Goal: Task Accomplishment & Management: Manage account settings

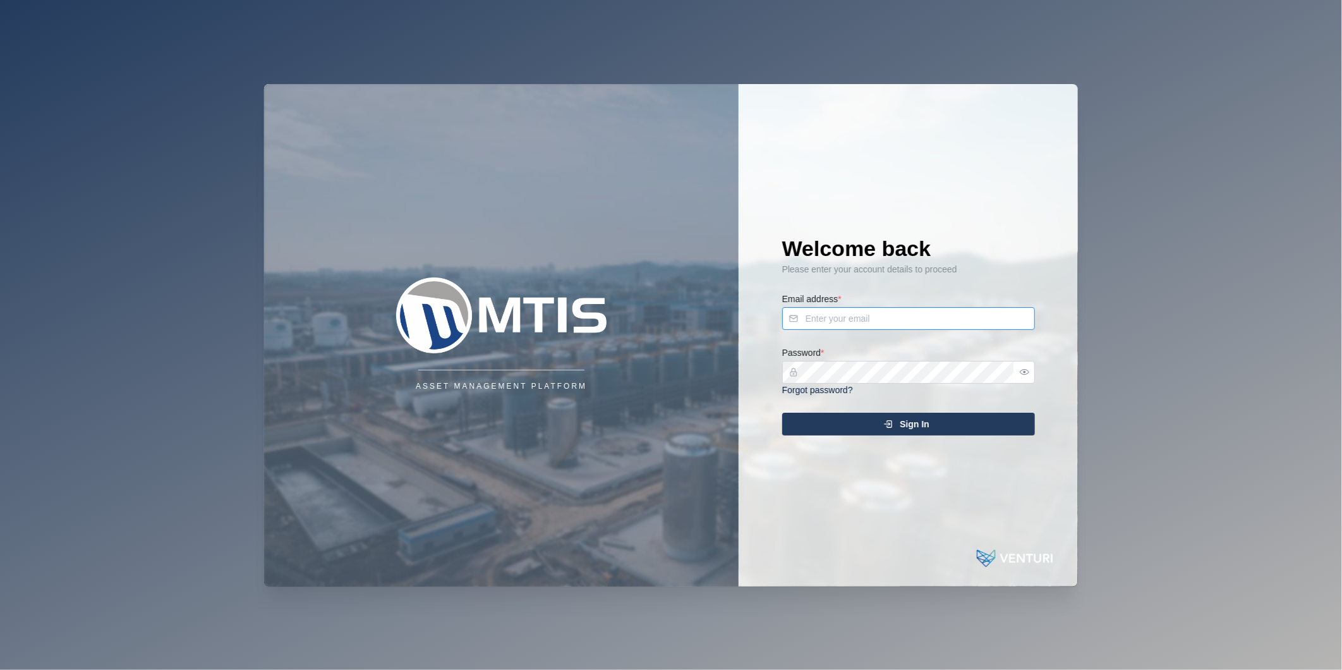
type input "[PERSON_NAME][EMAIL_ADDRESS][DOMAIN_NAME]"
click at [864, 413] on div "Welcome back Please enter your account details to proceed Email address * [PERS…" at bounding box center [908, 335] width 303 height 502
click at [871, 419] on div "Sign In" at bounding box center [906, 423] width 233 height 21
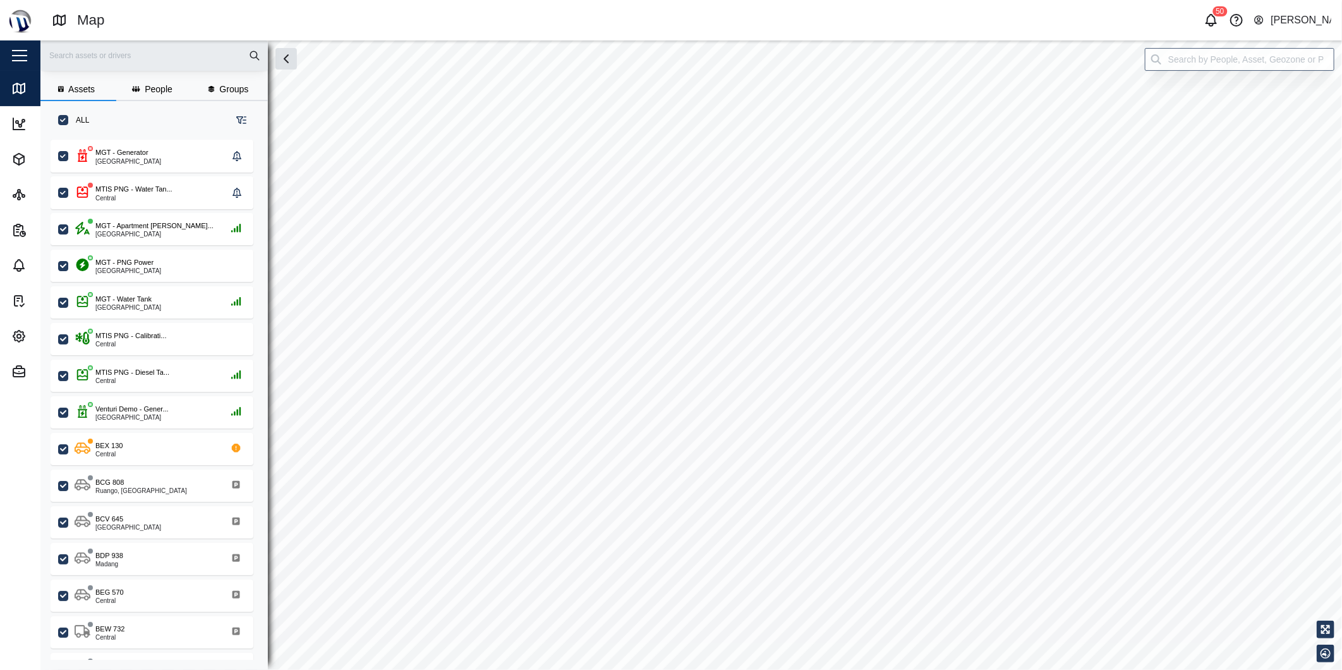
scroll to position [11, 11]
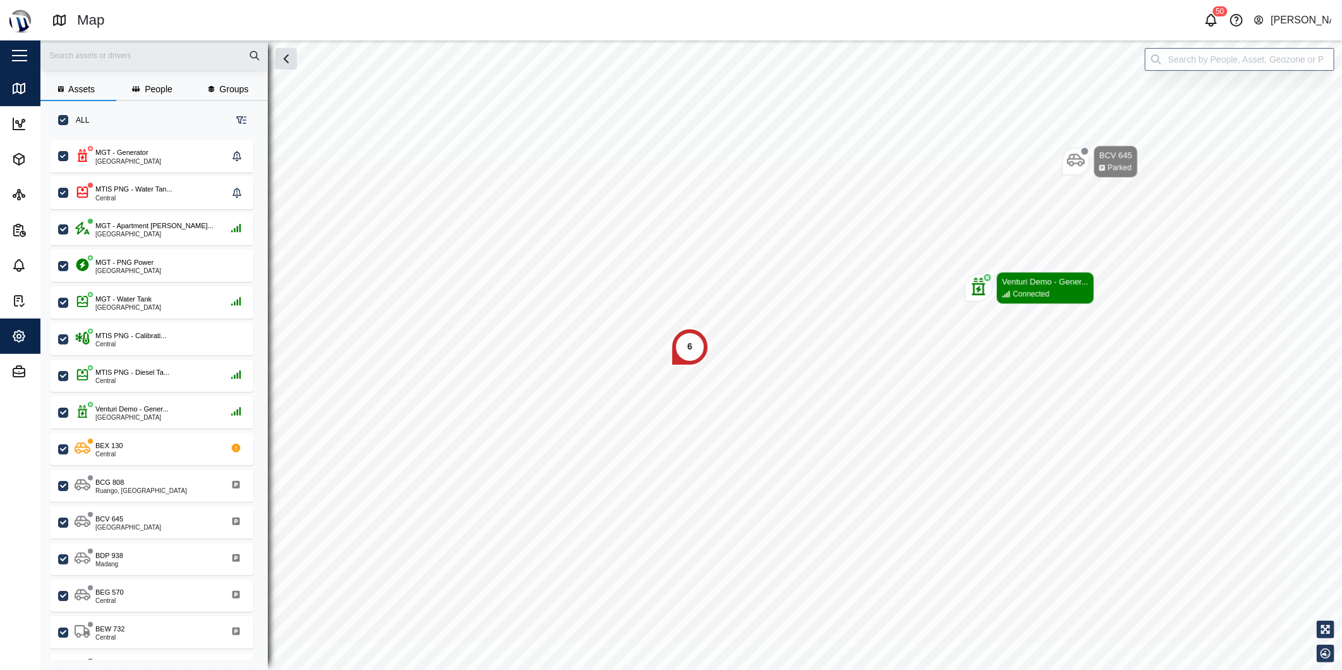
click at [19, 352] on span "Settings" at bounding box center [68, 335] width 115 height 35
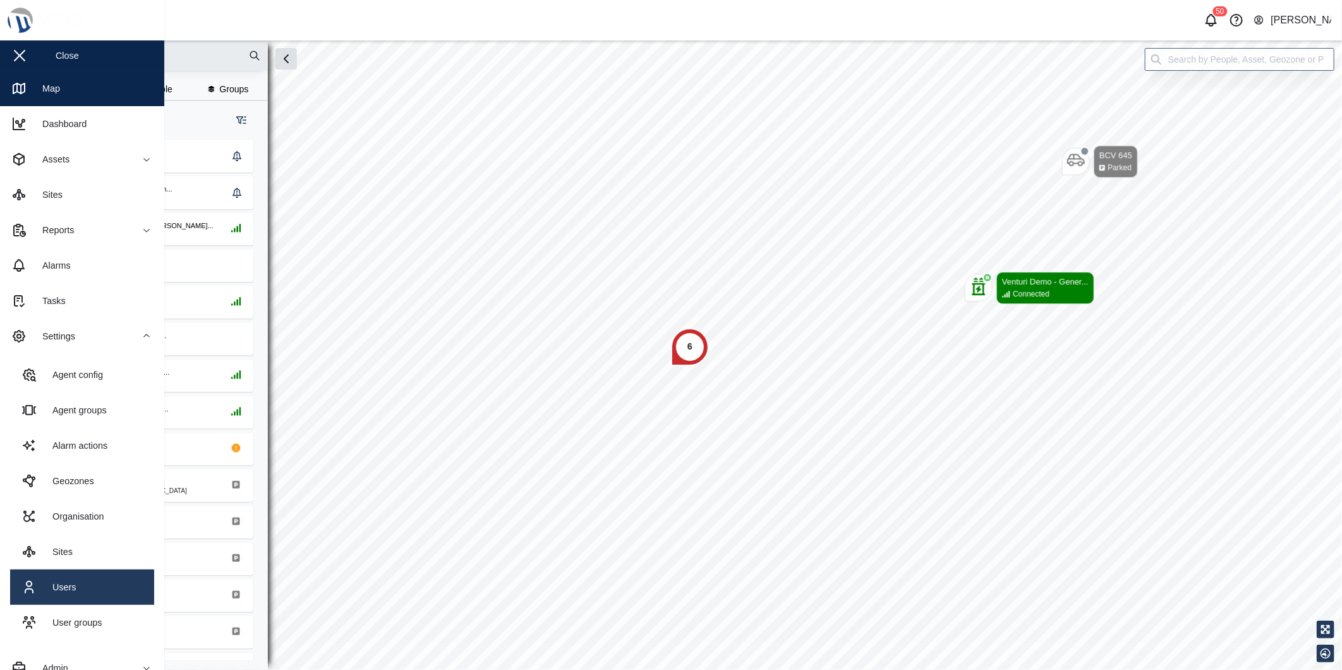
click at [108, 588] on link "Users" at bounding box center [82, 586] width 144 height 35
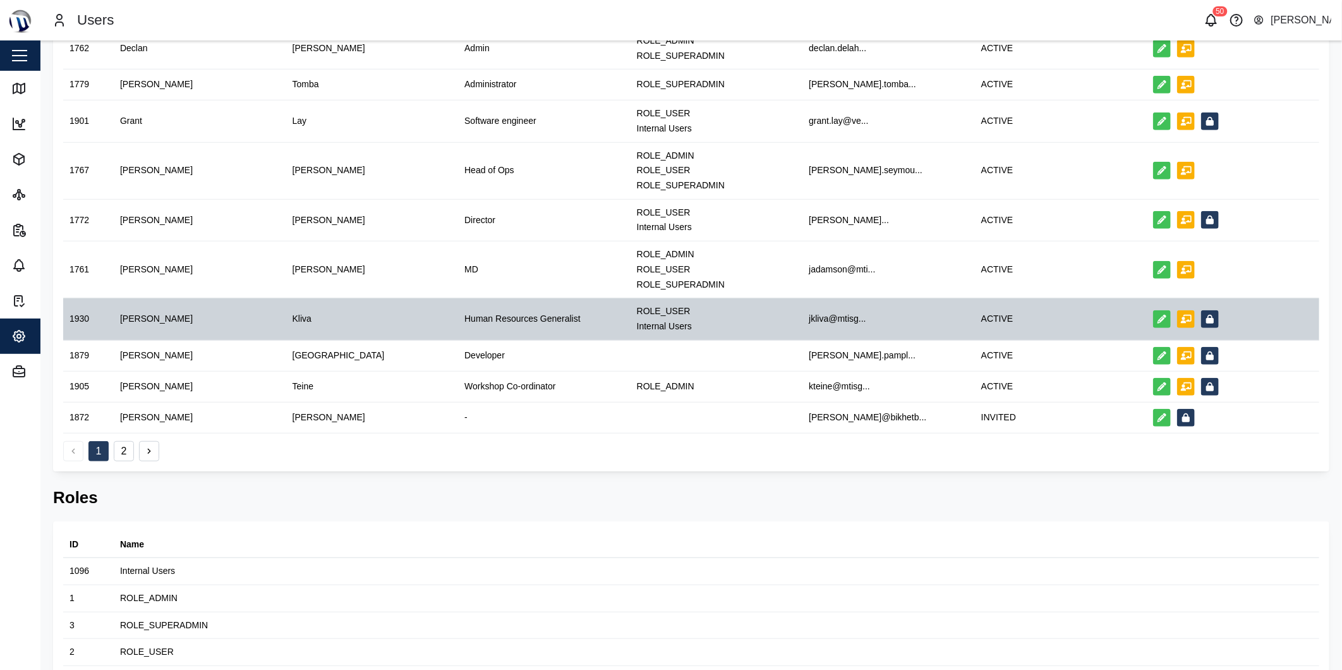
scroll to position [588, 0]
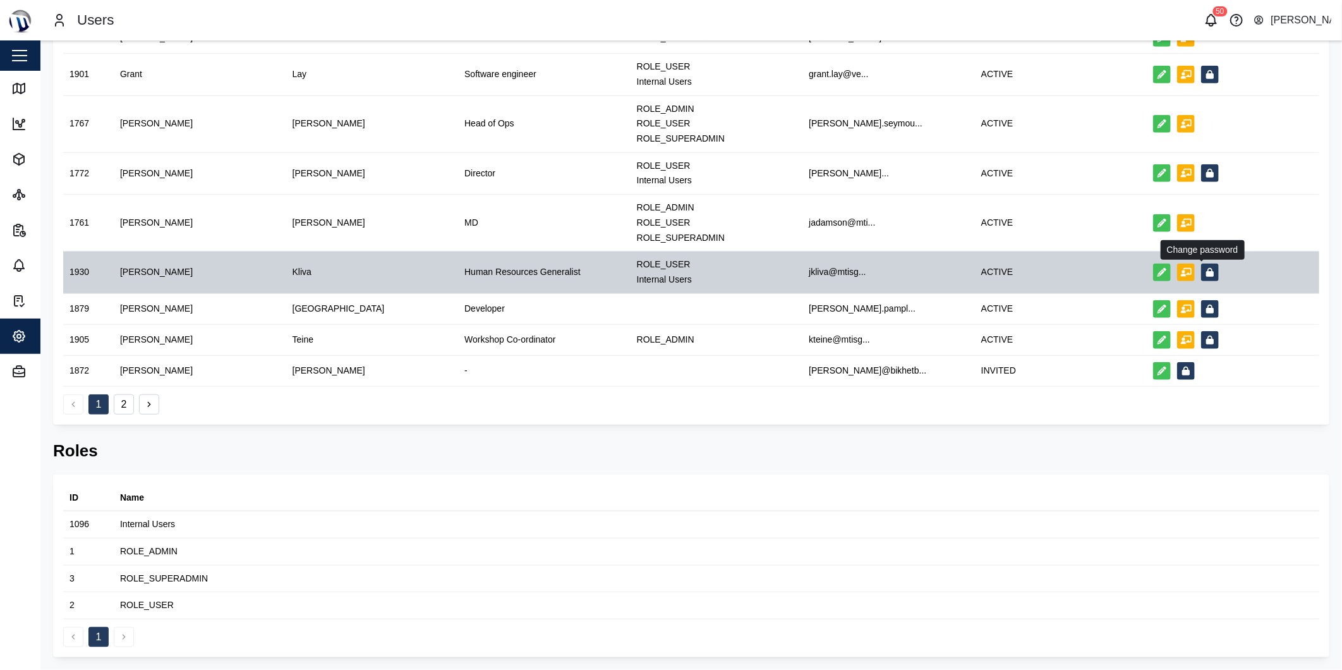
click at [1201, 276] on button "button" at bounding box center [1210, 272] width 18 height 18
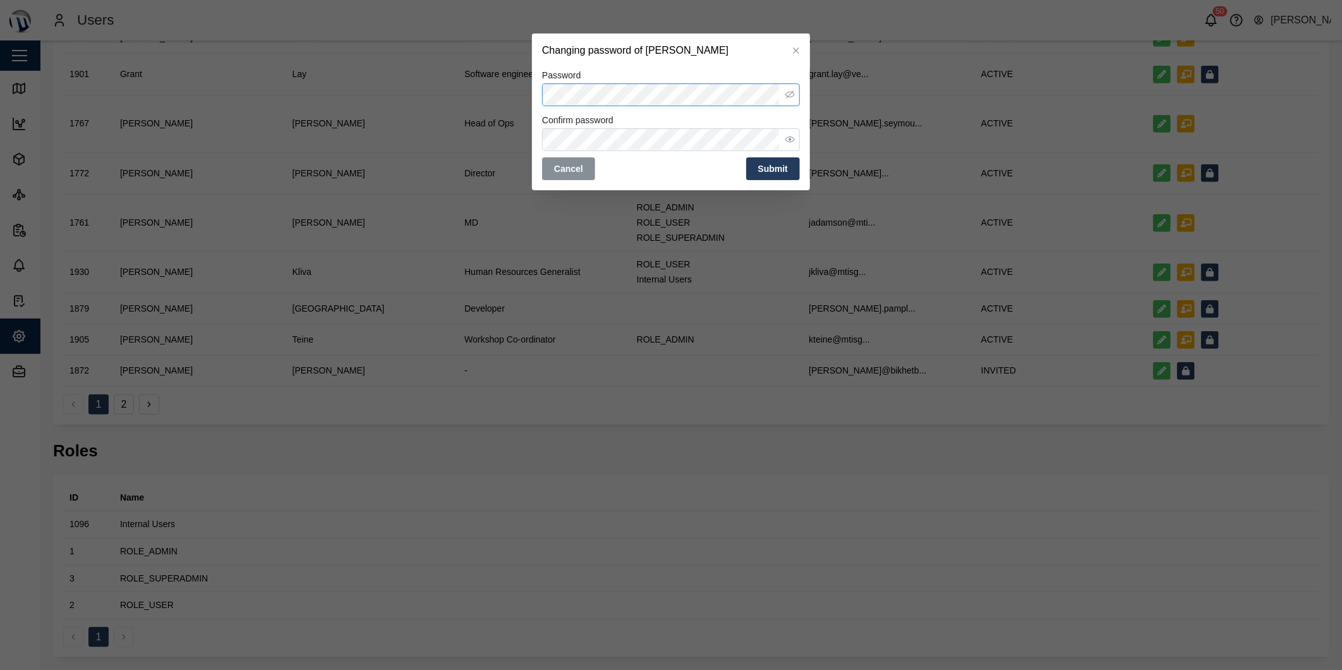
click at [791, 95] on icon "button" at bounding box center [789, 95] width 9 height 8
click at [785, 140] on icon "button" at bounding box center [789, 139] width 9 height 9
click at [768, 168] on span "Submit" at bounding box center [773, 168] width 30 height 21
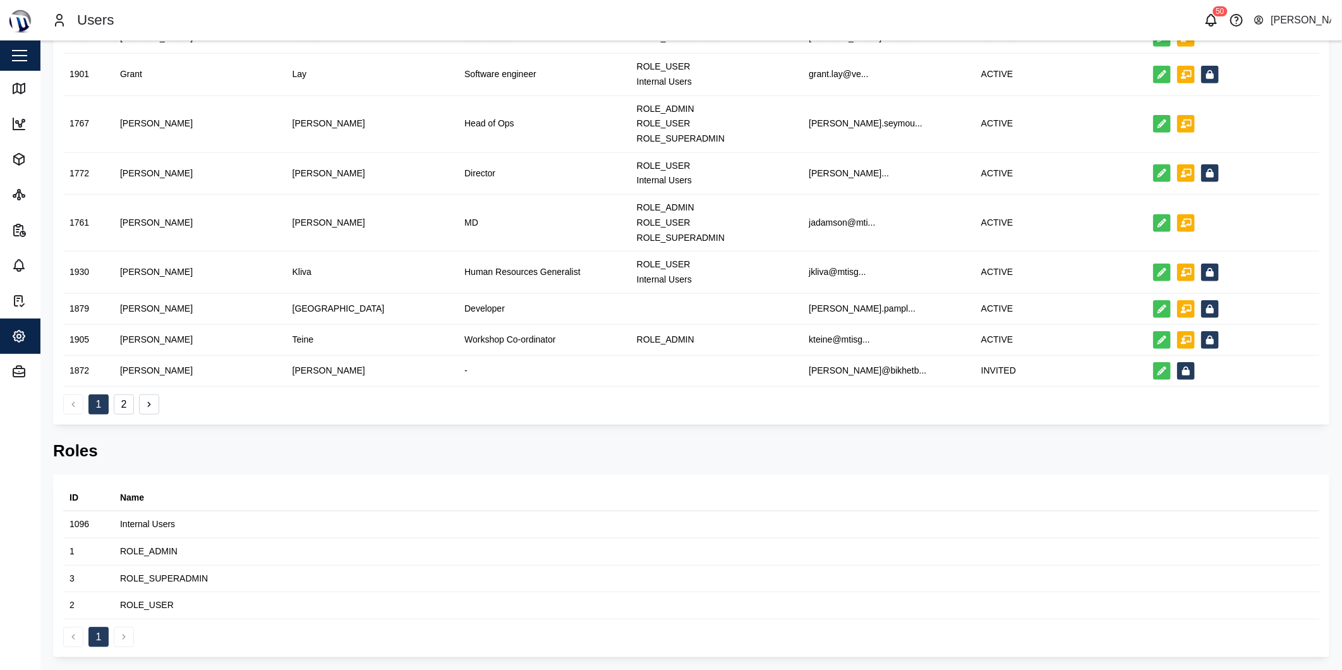
click at [1285, 26] on div "[PERSON_NAME]" at bounding box center [1301, 21] width 61 height 16
click at [1262, 71] on link "Sign Out" at bounding box center [1253, 81] width 152 height 28
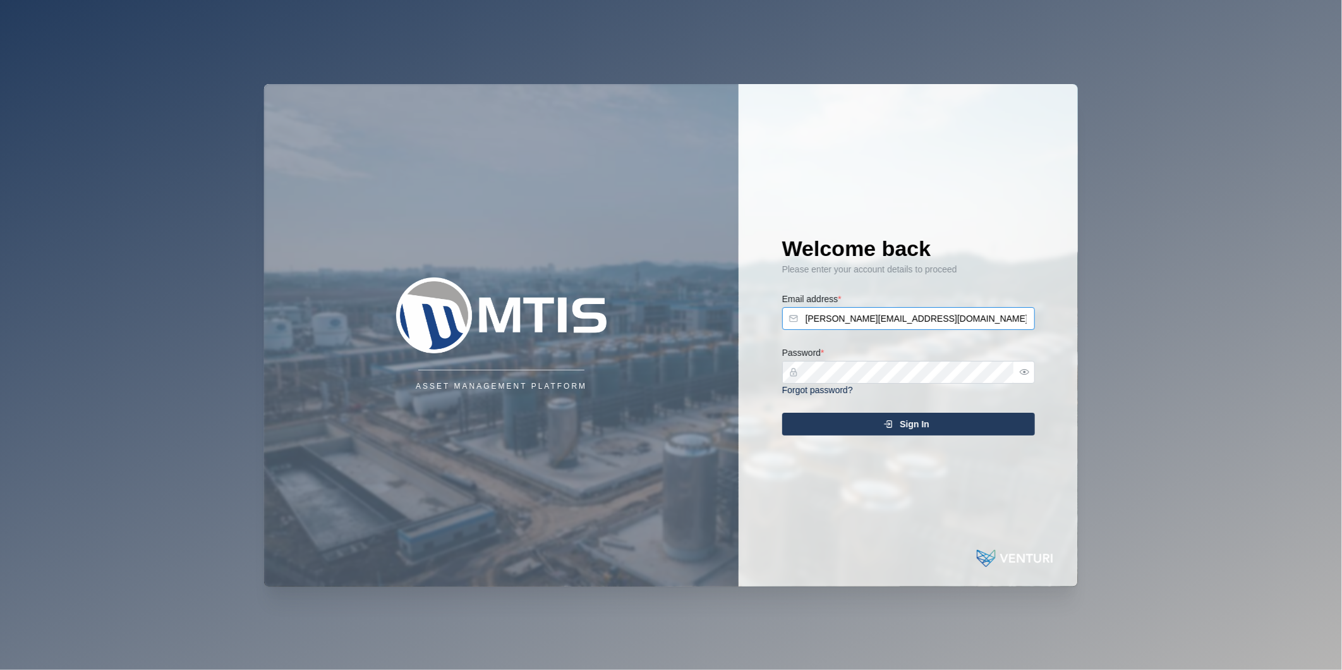
click at [948, 315] on input "[PERSON_NAME][EMAIL_ADDRESS][DOMAIN_NAME]" at bounding box center [908, 318] width 253 height 23
drag, startPoint x: 948, startPoint y: 315, endPoint x: 701, endPoint y: 329, distance: 246.9
click at [701, 329] on div "Asset Management Platform Welcome back Please enter your account details to pro…" at bounding box center [671, 335] width 814 height 502
paste input "[EMAIL_ADDRESS][DOMAIN_NAME]"
type input "[EMAIL_ADDRESS][DOMAIN_NAME]"
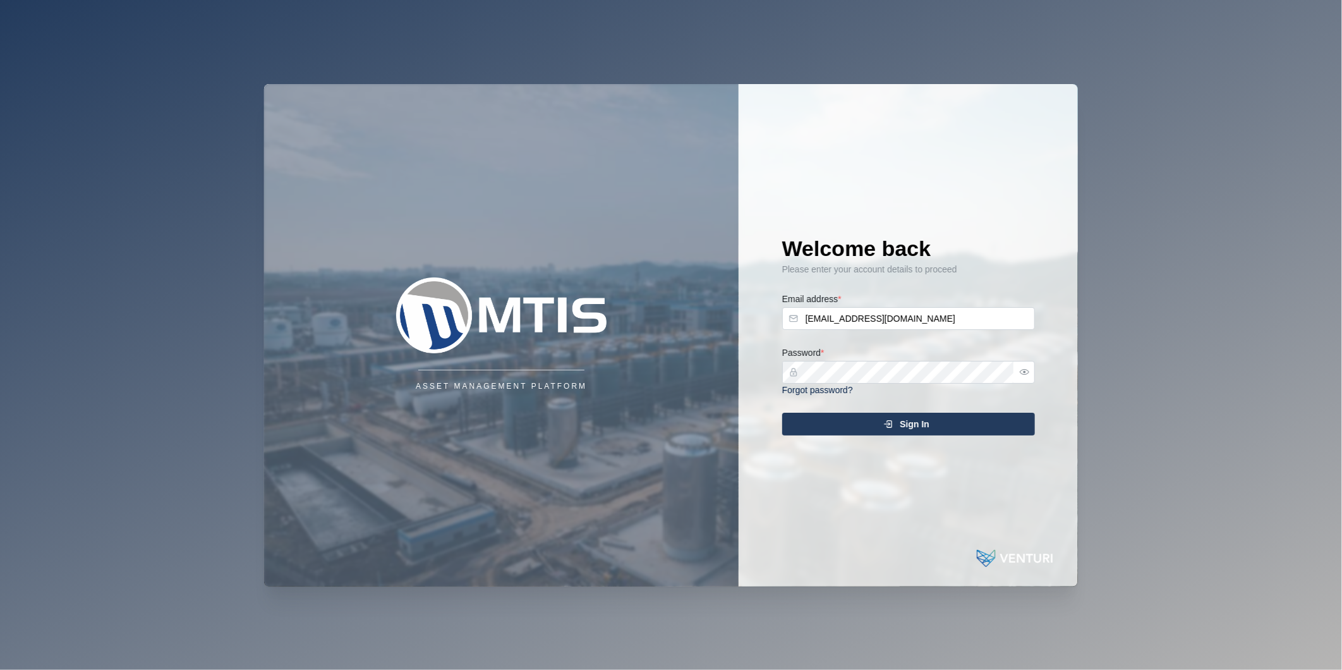
click at [753, 336] on div "Welcome back Please enter your account details to proceed Email address * [EMAI…" at bounding box center [908, 335] width 339 height 502
click at [754, 363] on div "Welcome back Please enter your account details to proceed Email address * [EMAI…" at bounding box center [908, 335] width 339 height 502
click at [1022, 376] on icon "button" at bounding box center [1024, 371] width 9 height 9
click at [793, 419] on div "Sign In" at bounding box center [906, 423] width 233 height 21
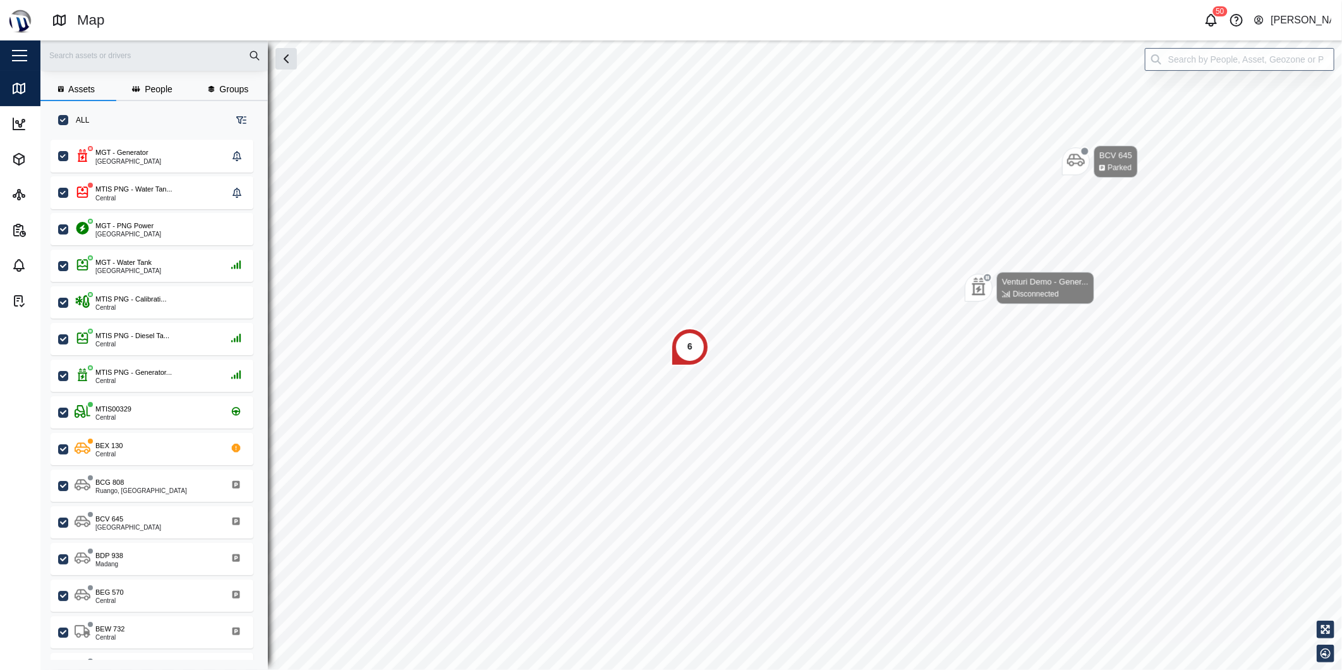
click at [1276, 21] on div "[PERSON_NAME]" at bounding box center [1301, 21] width 61 height 16
click at [1278, 76] on div "Sign Out" at bounding box center [1253, 80] width 136 height 15
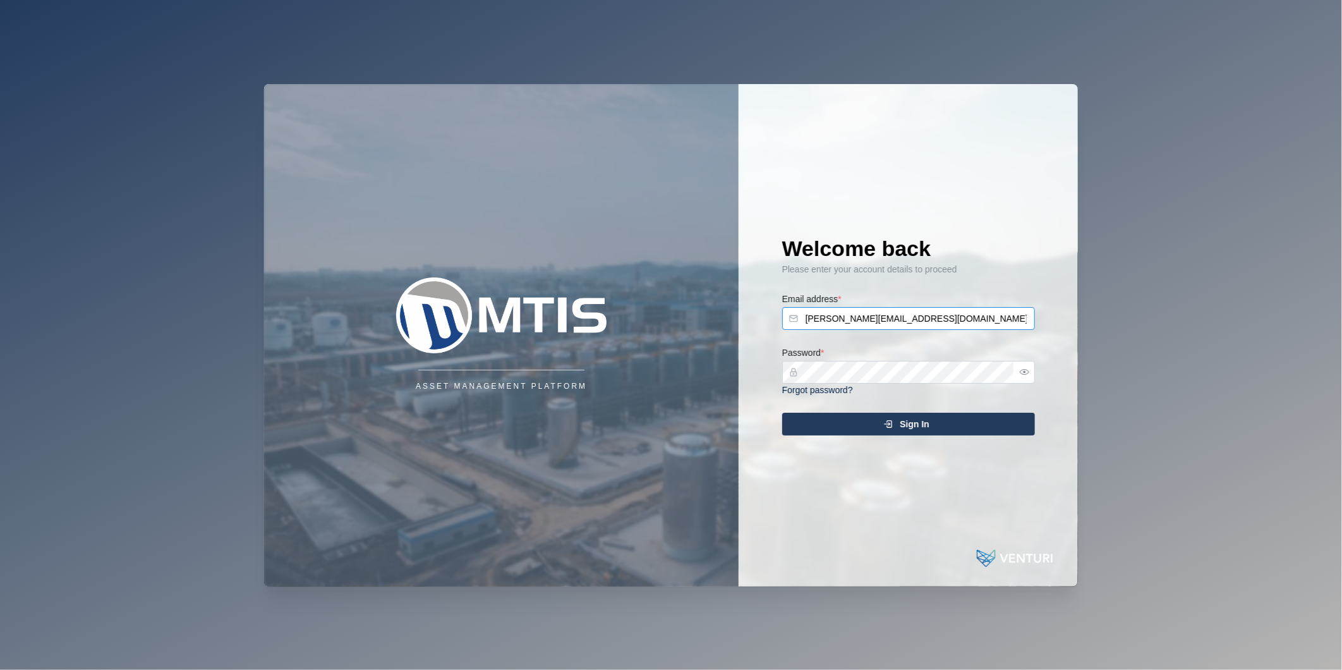
click at [942, 312] on input "[PERSON_NAME][EMAIL_ADDRESS][DOMAIN_NAME]" at bounding box center [908, 318] width 253 height 23
drag, startPoint x: 948, startPoint y: 312, endPoint x: 573, endPoint y: 322, distance: 375.5
click at [573, 322] on div "Asset Management Platform Welcome back Please enter your account details to pro…" at bounding box center [671, 335] width 814 height 502
paste input "[EMAIL_ADDRESS][DOMAIN_NAME]"
drag, startPoint x: 929, startPoint y: 321, endPoint x: 704, endPoint y: 298, distance: 226.1
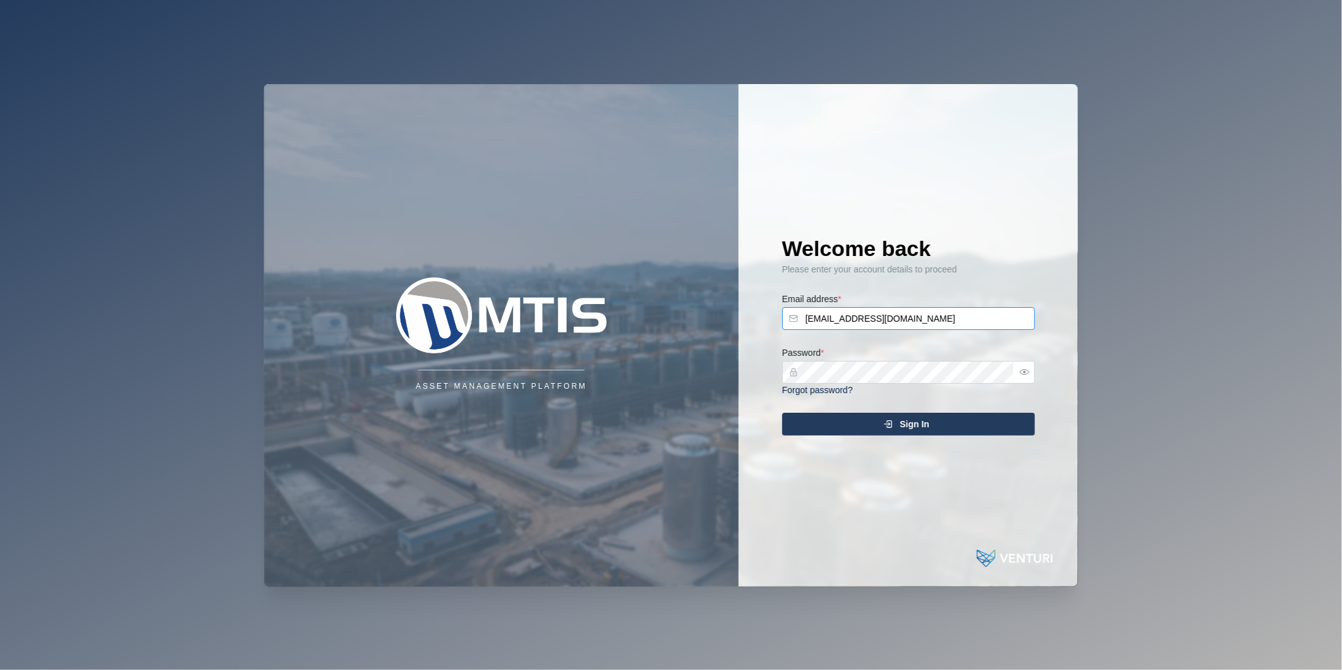
click at [704, 298] on div "Asset Management Platform Welcome back Please enter your account details to pro…" at bounding box center [671, 335] width 814 height 502
type input "[PERSON_NAME][EMAIL_ADDRESS][DOMAIN_NAME]"
click at [782, 413] on button "Sign In" at bounding box center [908, 424] width 253 height 23
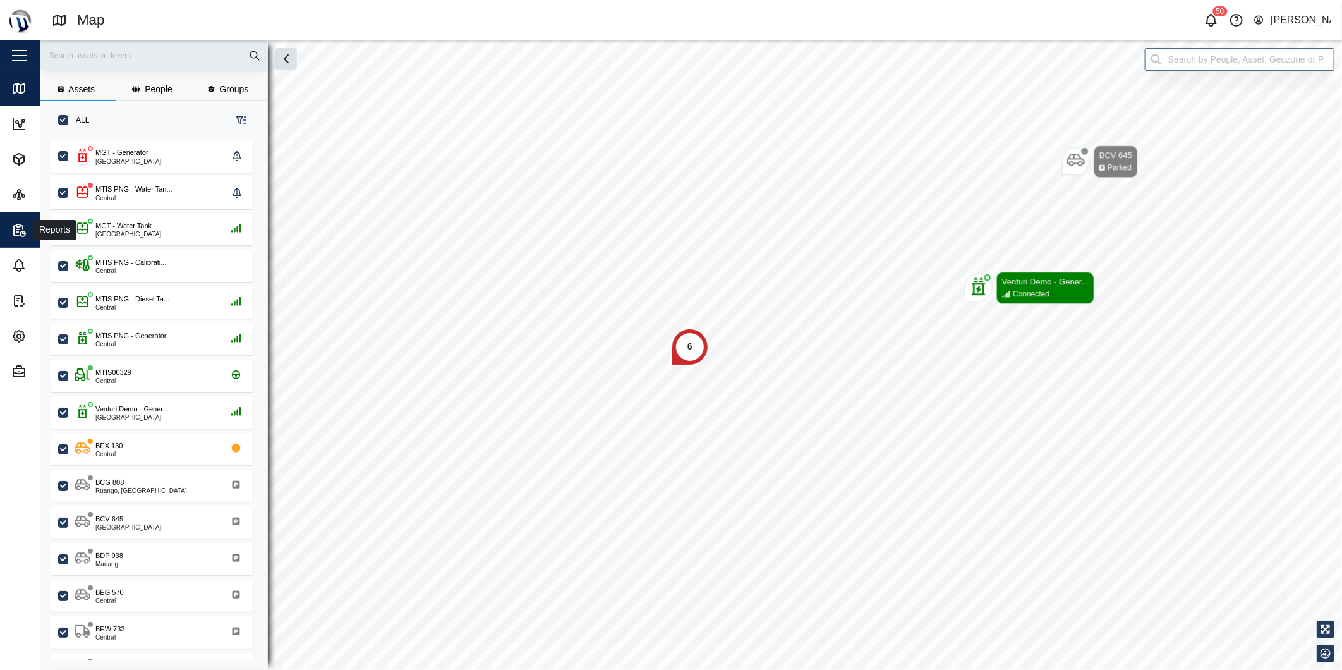
click at [22, 231] on icon "button" at bounding box center [22, 233] width 5 height 5
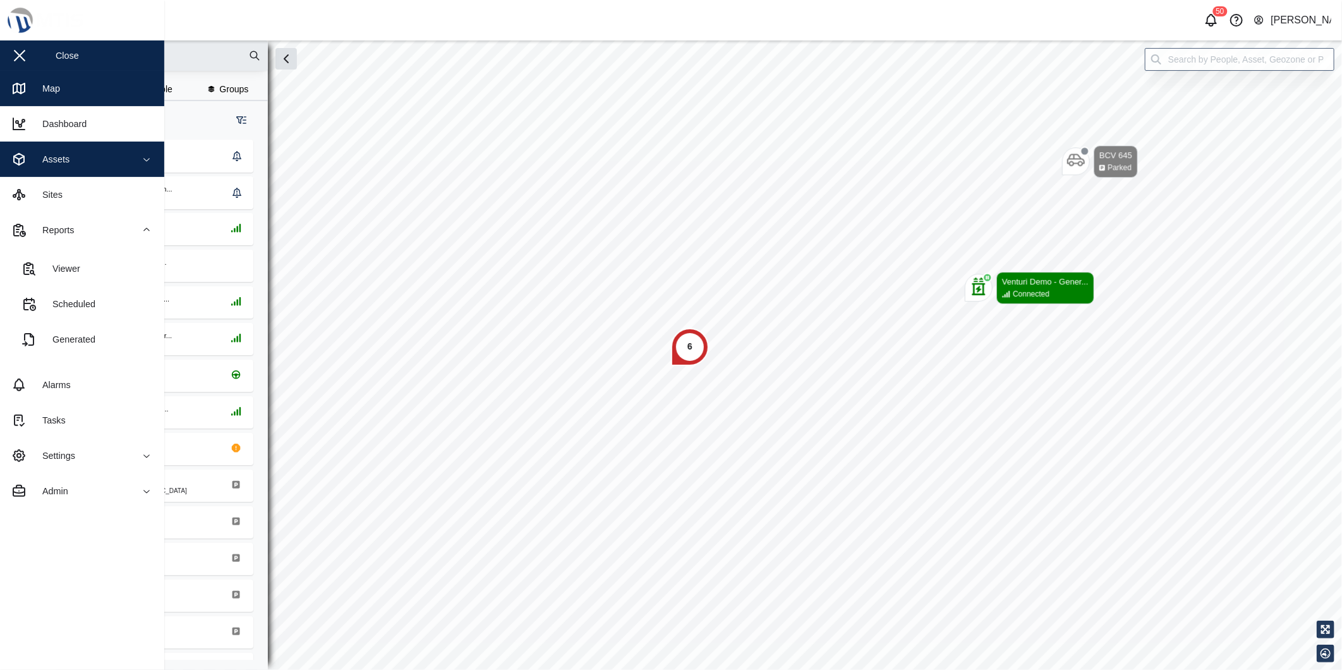
click at [61, 147] on span "Assets" at bounding box center [68, 159] width 115 height 35
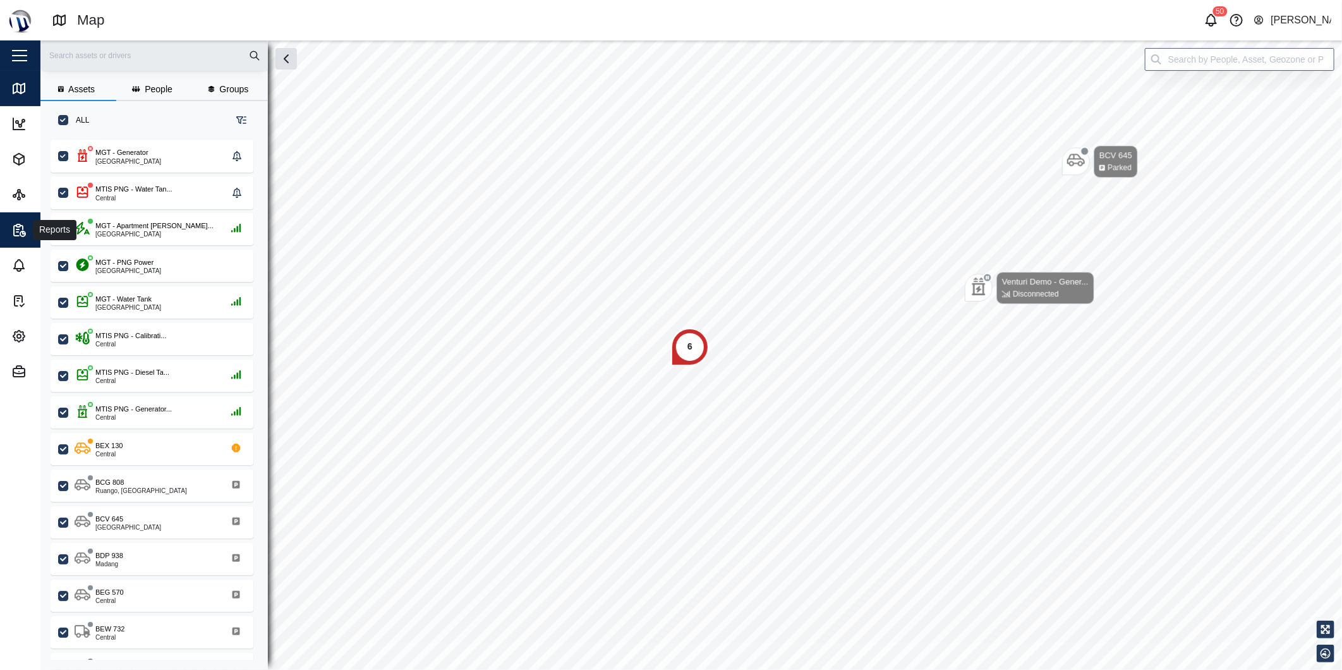
click at [10, 232] on button "Reports" at bounding box center [82, 229] width 164 height 35
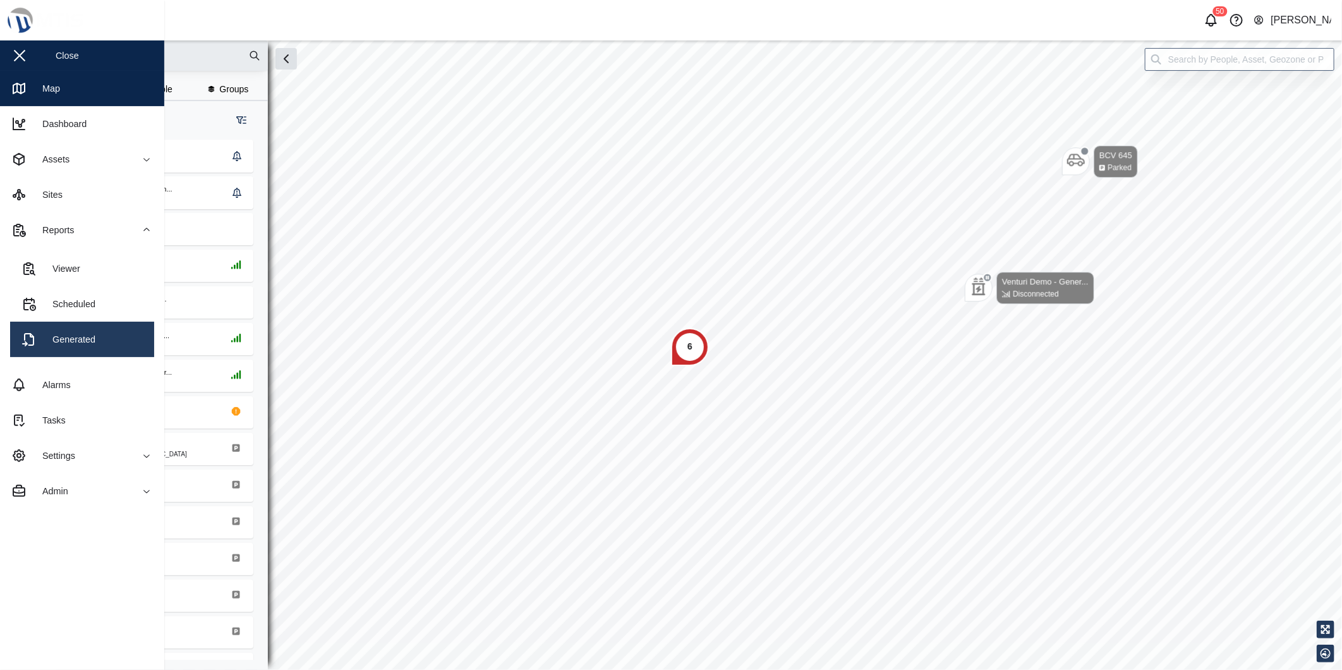
click at [84, 337] on div "Generated" at bounding box center [69, 339] width 52 height 14
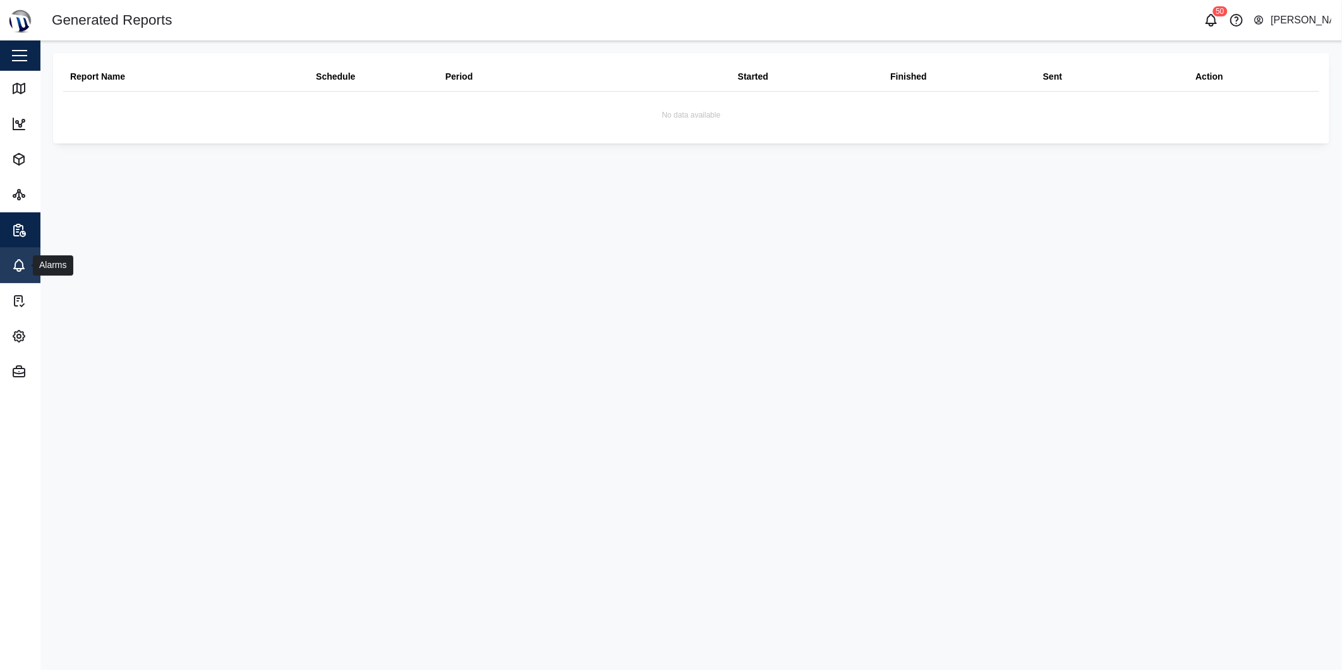
click at [29, 267] on div "Alarms" at bounding box center [40, 265] width 59 height 15
